Goal: Transaction & Acquisition: Register for event/course

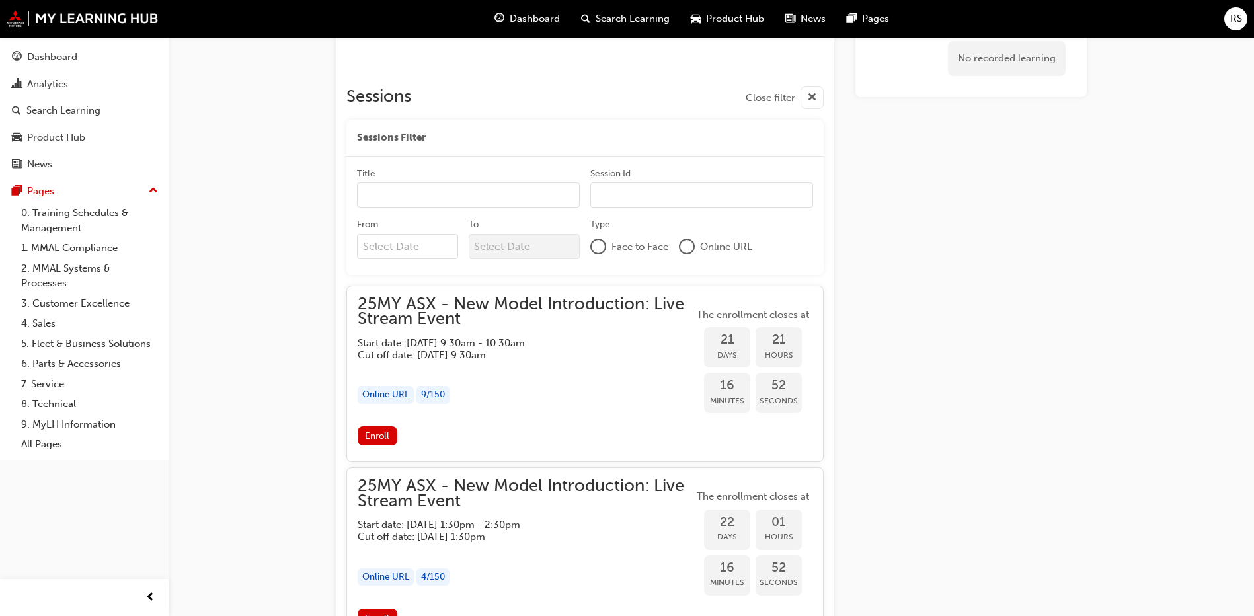
scroll to position [1103, 0]
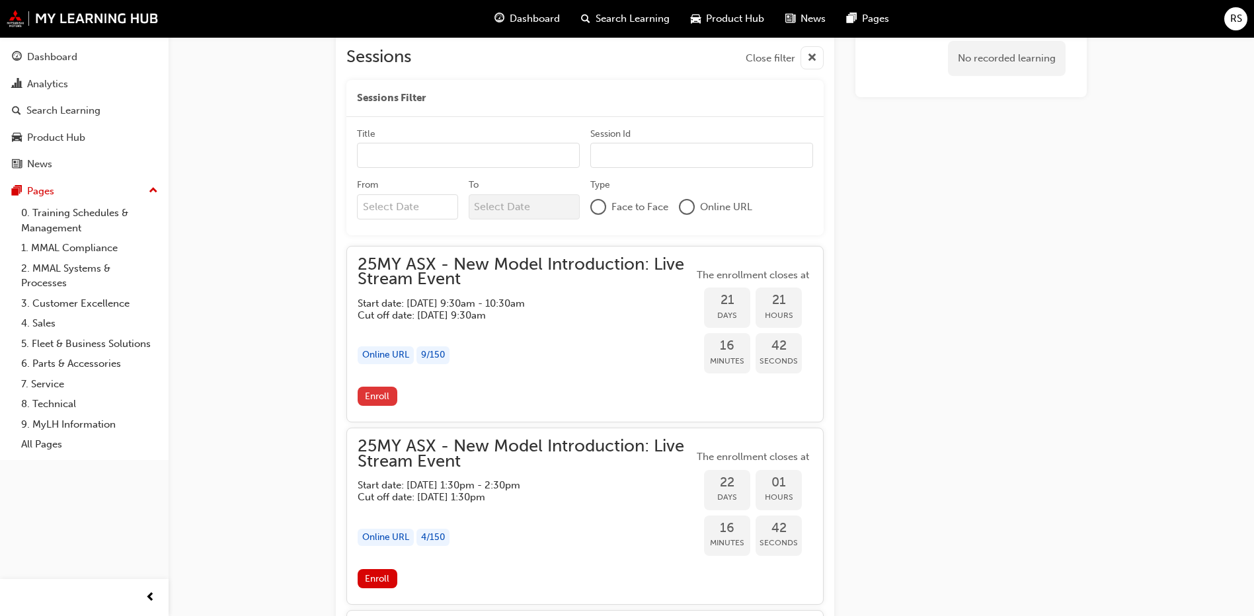
click at [381, 396] on span "Enroll" at bounding box center [377, 396] width 24 height 11
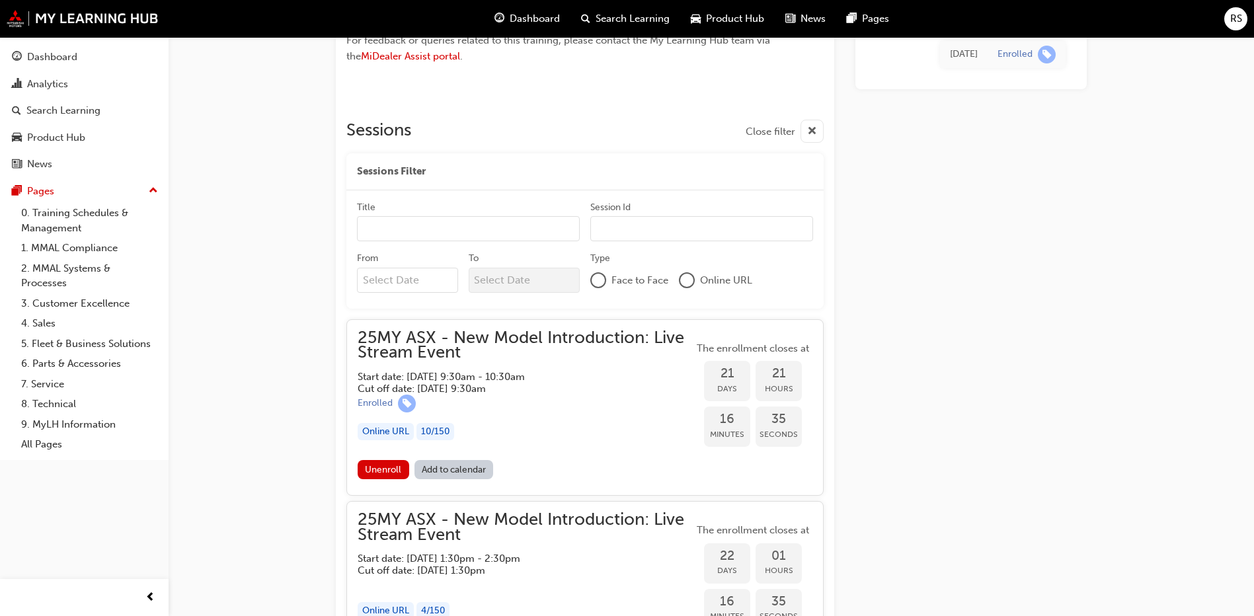
scroll to position [1103, 0]
